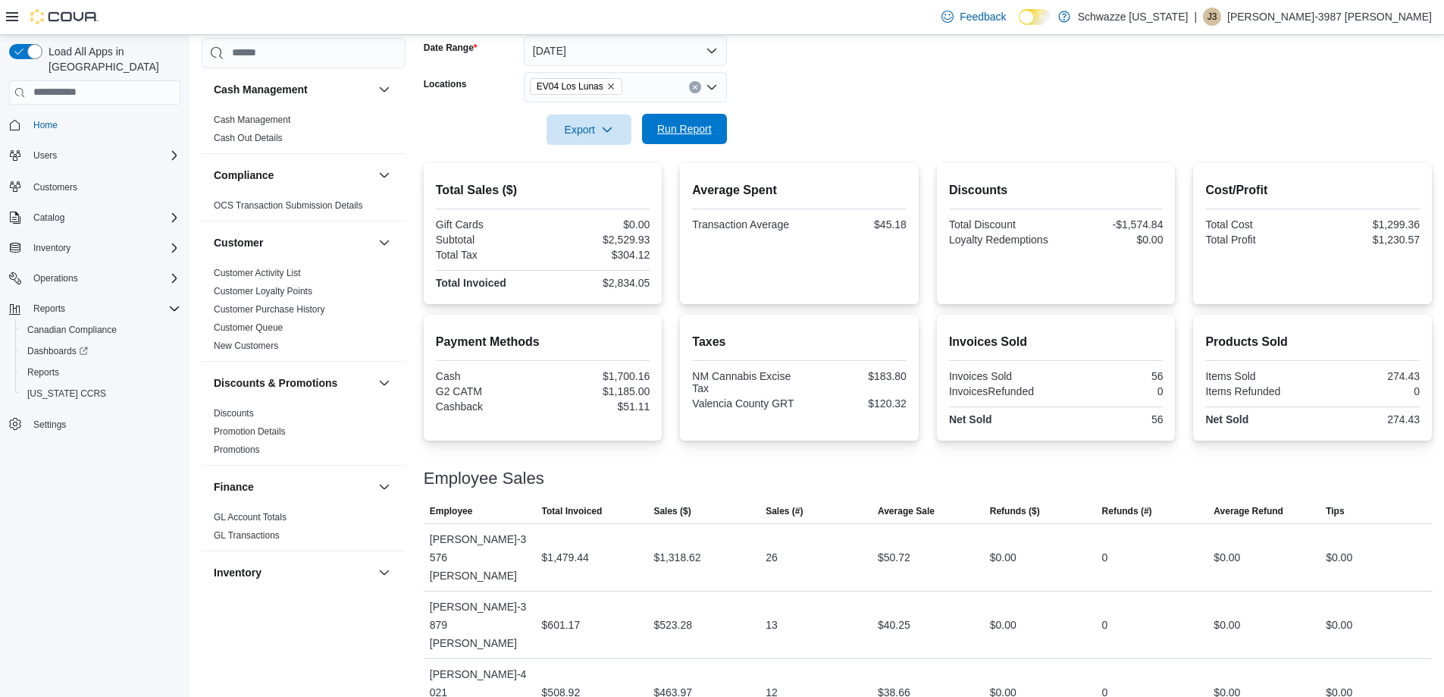
scroll to position [76, 0]
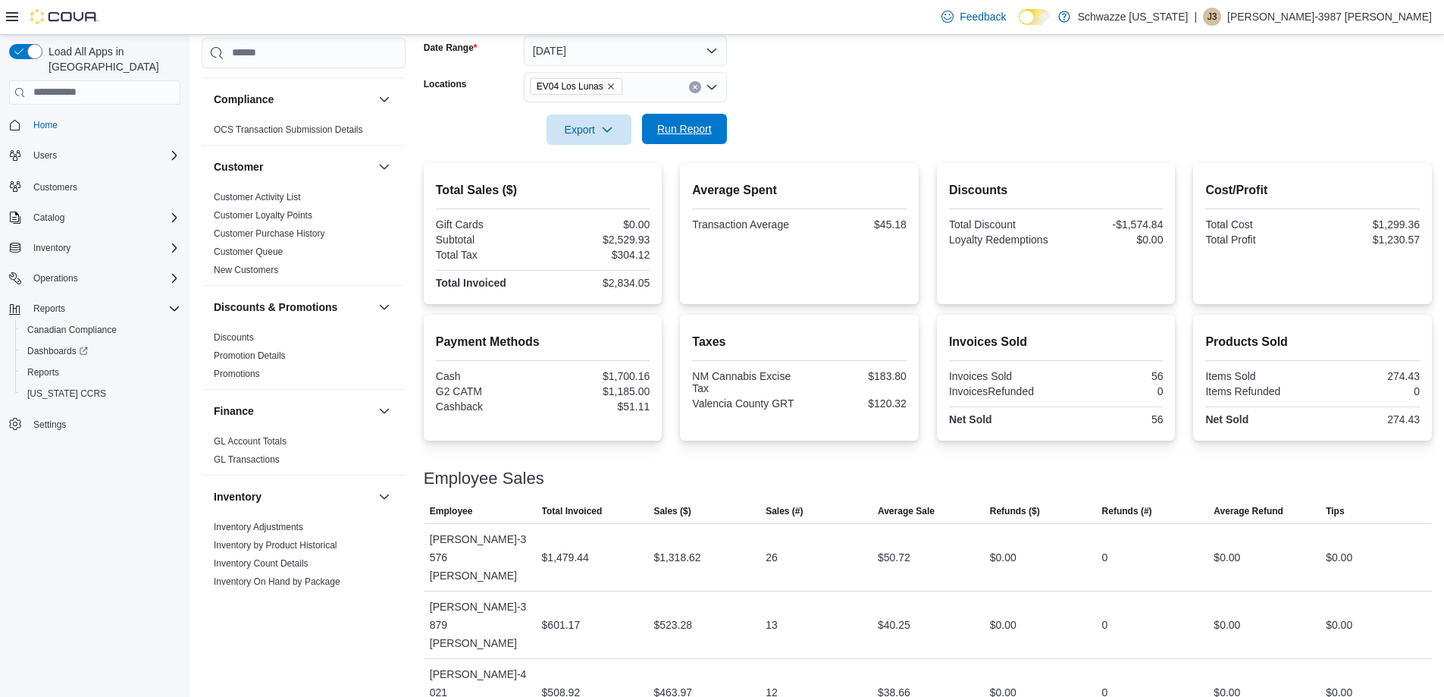
click at [644, 135] on button "Run Report" at bounding box center [684, 129] width 85 height 30
click at [705, 145] on div at bounding box center [928, 154] width 1008 height 18
click at [707, 131] on span "Run Report" at bounding box center [684, 128] width 55 height 15
click at [666, 130] on span "Run Report" at bounding box center [684, 128] width 55 height 15
drag, startPoint x: 697, startPoint y: 139, endPoint x: 816, endPoint y: 121, distance: 120.4
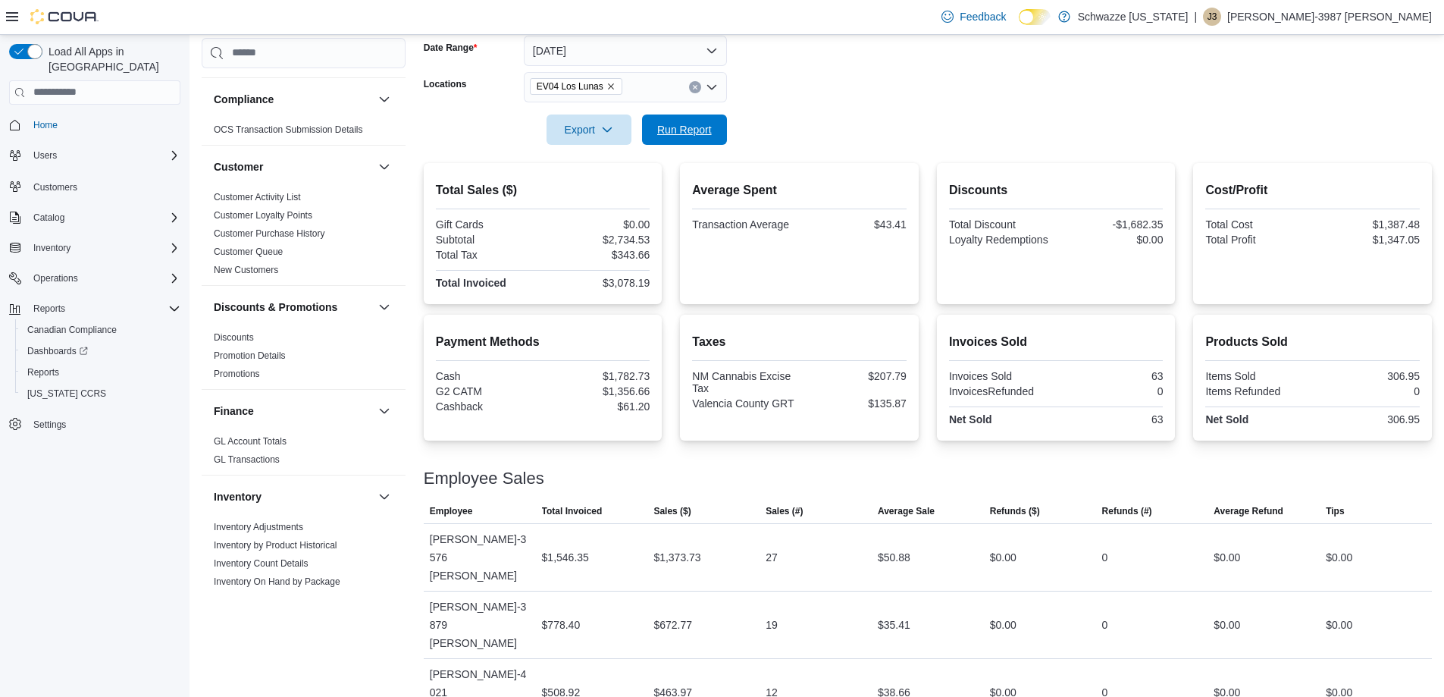
click at [697, 139] on span "Run Report" at bounding box center [684, 129] width 67 height 30
click at [674, 121] on span "Run Report" at bounding box center [684, 129] width 67 height 30
click at [674, 127] on span "Run Report" at bounding box center [684, 128] width 55 height 15
click at [570, 556] on div "$1,546.35" at bounding box center [565, 557] width 47 height 18
click at [657, 132] on span "Run Report" at bounding box center [684, 128] width 55 height 15
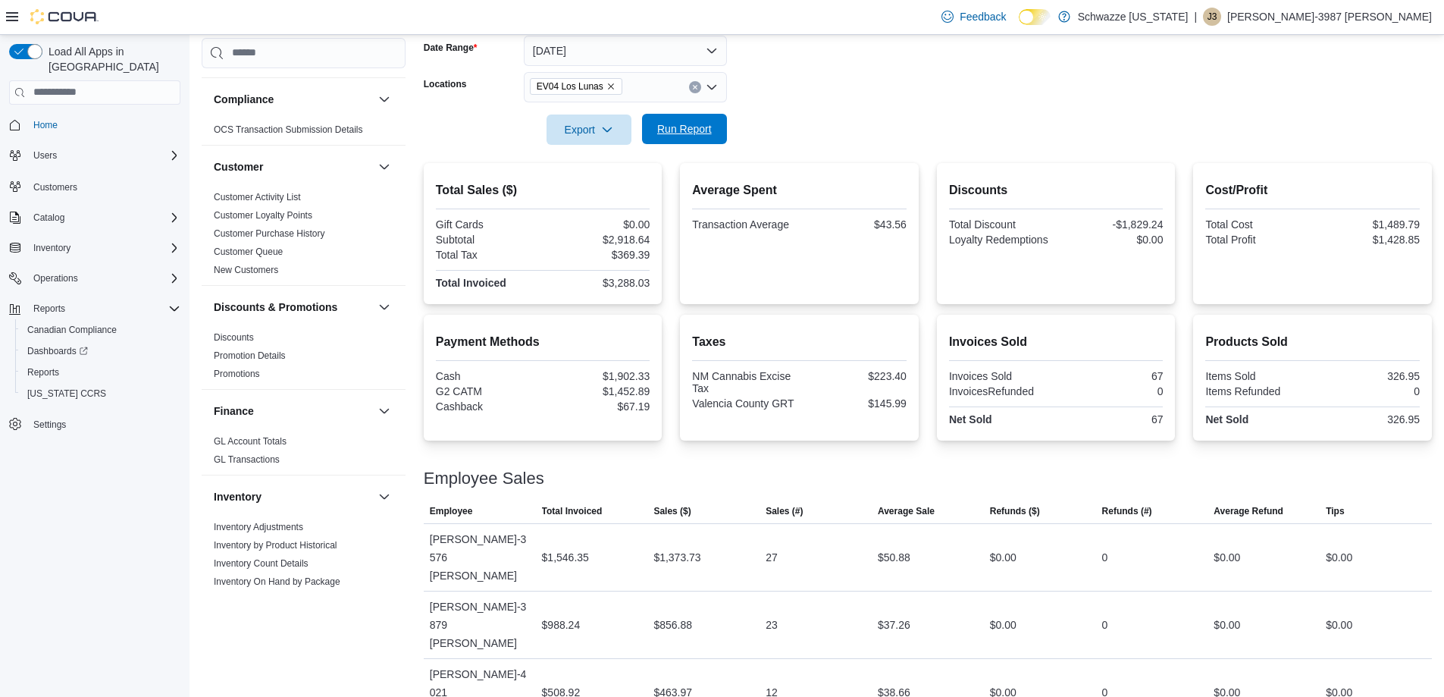
click at [719, 132] on button "Run Report" at bounding box center [684, 129] width 85 height 30
